Goal: Information Seeking & Learning: Learn about a topic

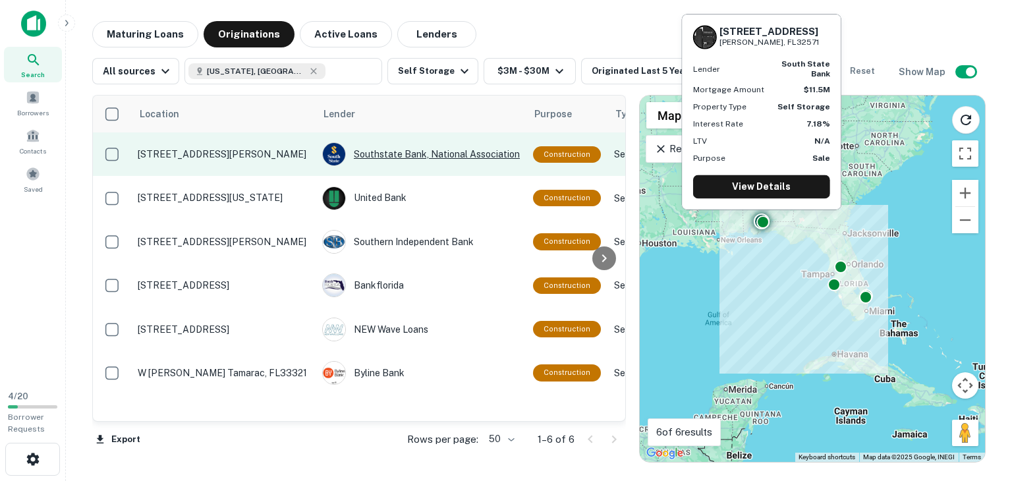
click at [445, 153] on div "Southstate Bank, National Association" at bounding box center [421, 154] width 198 height 24
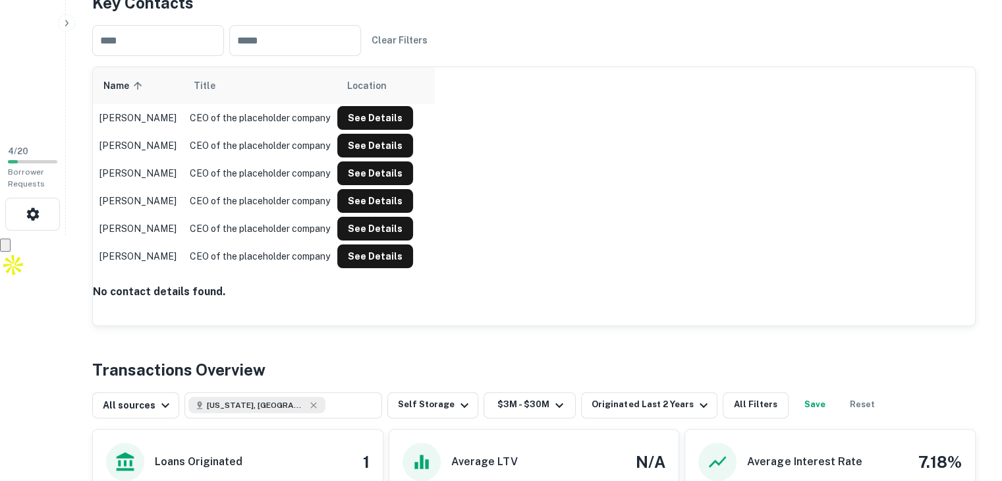
scroll to position [234, 0]
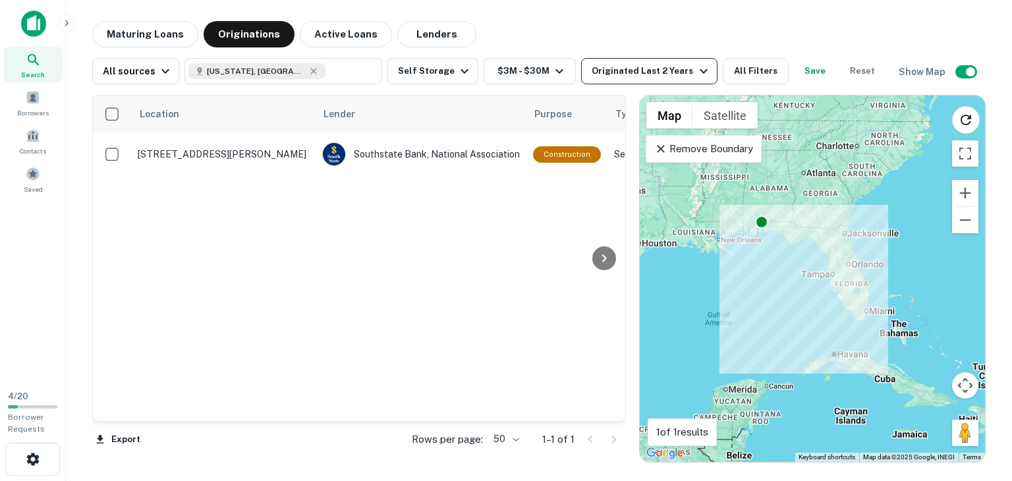
click at [625, 71] on div "Originated Last 2 Years" at bounding box center [651, 71] width 119 height 16
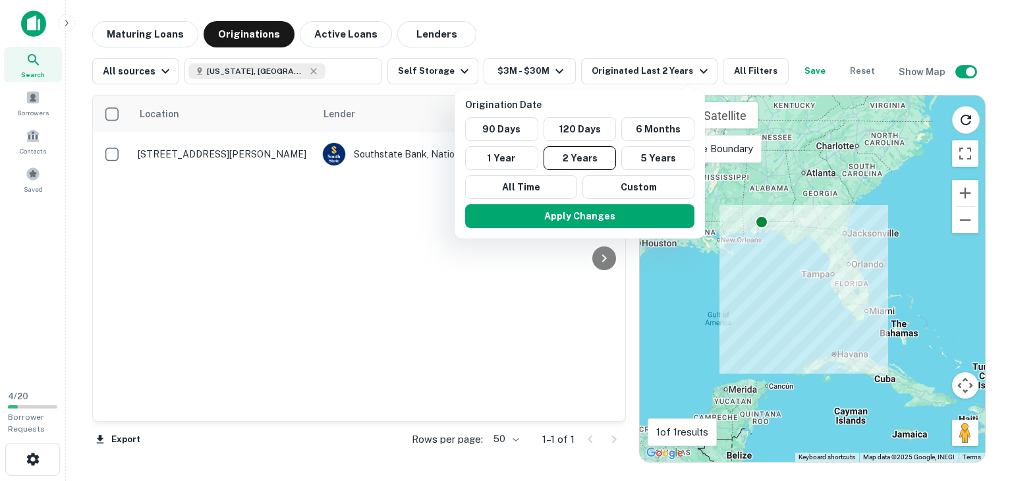
click at [453, 64] on div at bounding box center [506, 240] width 1012 height 481
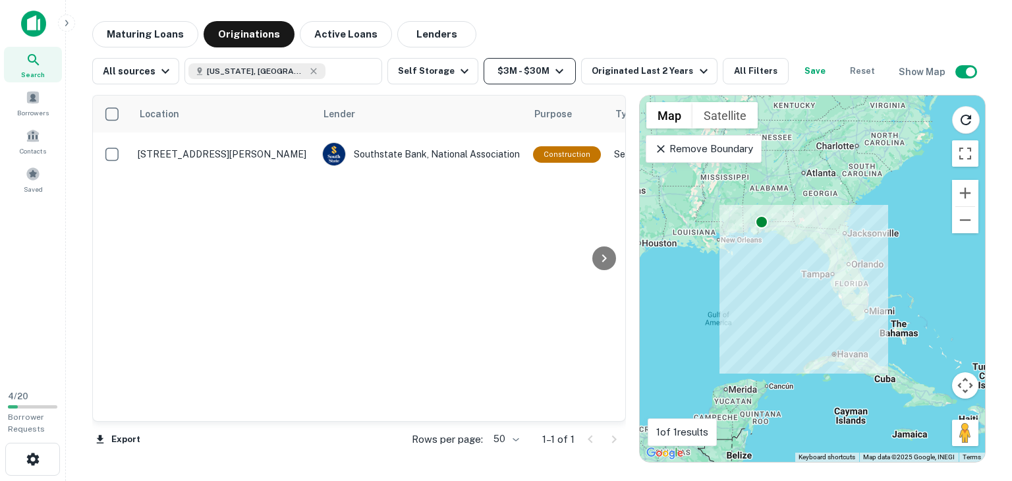
click at [524, 69] on button "$3M - $30M" at bounding box center [530, 71] width 92 height 26
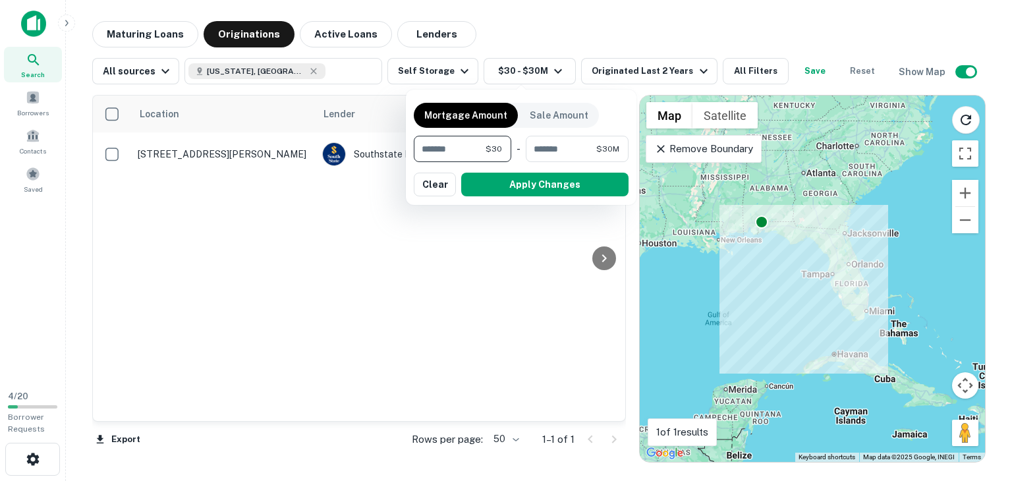
type input "*"
type input "*******"
click at [509, 185] on button "Apply Changes" at bounding box center [544, 185] width 167 height 24
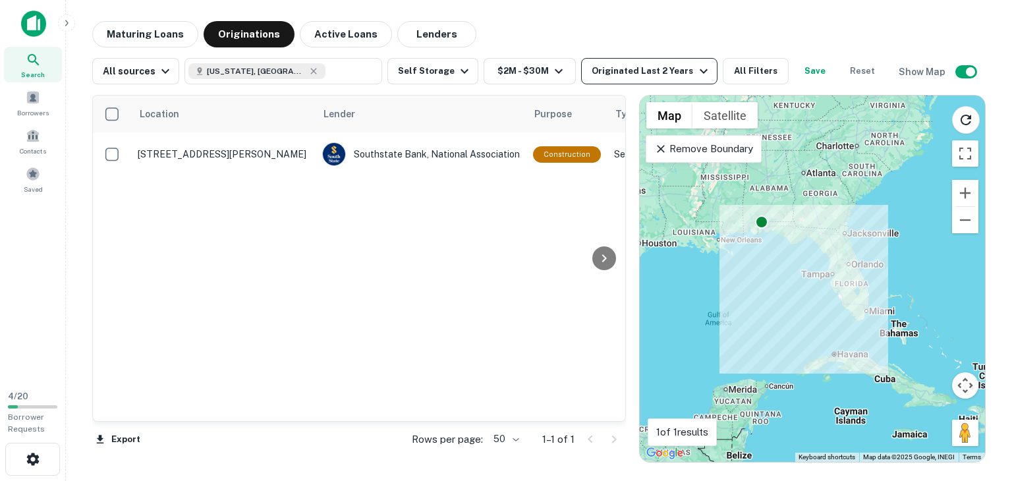
click at [700, 70] on icon "button" at bounding box center [704, 71] width 8 height 5
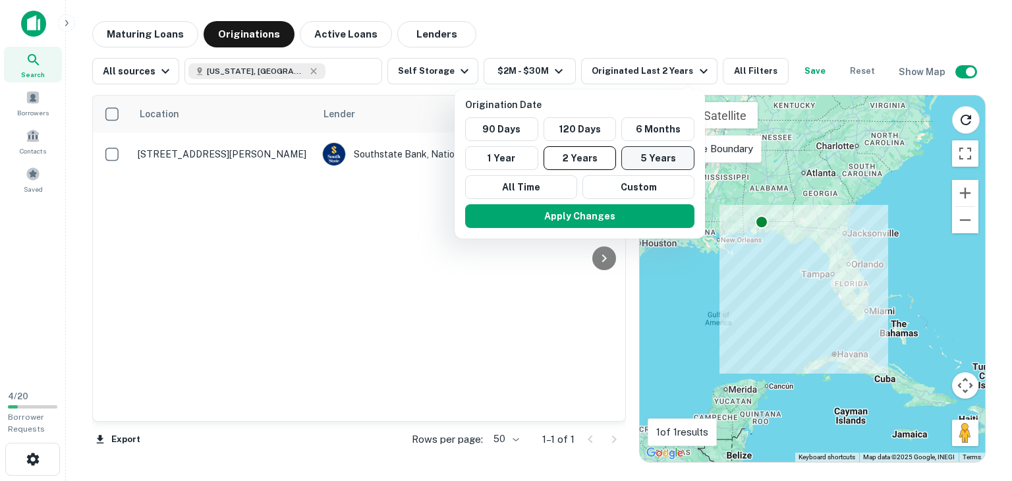
click at [659, 152] on button "5 Years" at bounding box center [657, 158] width 73 height 24
click at [646, 214] on button "Apply Changes" at bounding box center [580, 216] width 229 height 24
